Goal: Find specific page/section: Find specific page/section

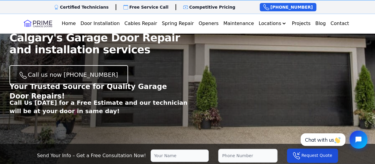
scroll to position [69, 0]
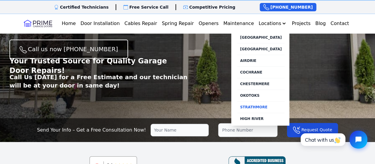
click at [264, 106] on link "STRATHMORE" at bounding box center [261, 107] width 48 height 12
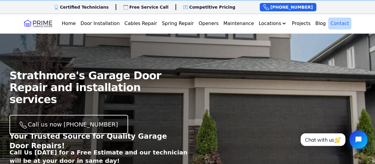
click at [341, 27] on link "Contact" at bounding box center [340, 24] width 23 height 12
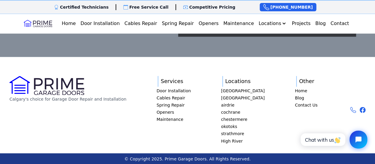
scroll to position [1570, 0]
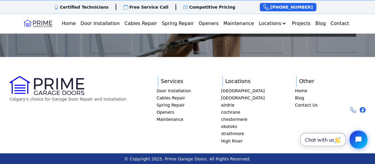
click at [337, 144] on button "Chat with us" at bounding box center [323, 139] width 45 height 12
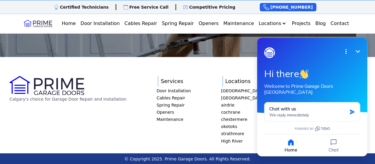
click at [196, 143] on span "Calgary's choice for Garage Door Repair and Installation Services Door Installa…" at bounding box center [187, 110] width 356 height 68
click at [354, 51] on button "Minimize" at bounding box center [358, 51] width 12 height 12
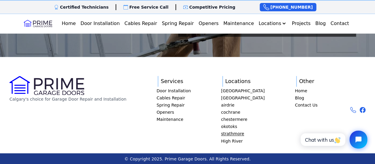
click at [231, 132] on link "strathmore" at bounding box center [243, 133] width 44 height 6
